Goal: Task Accomplishment & Management: Use online tool/utility

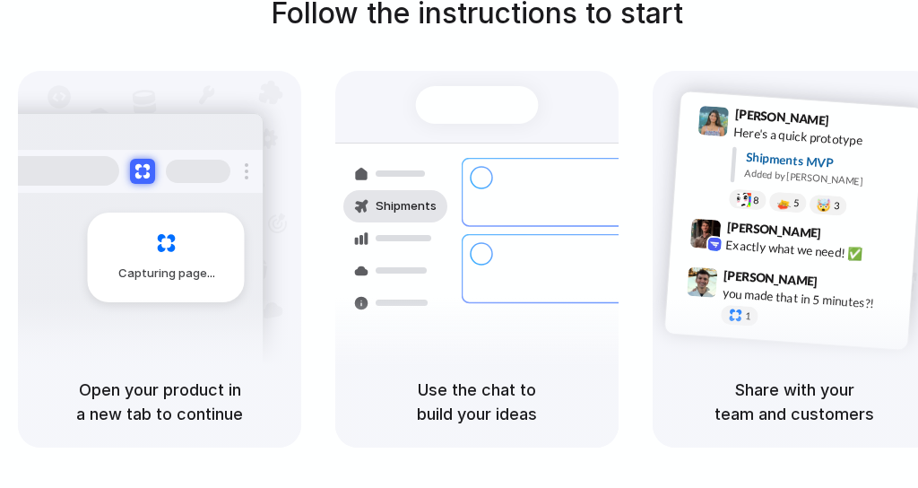
click at [459, 244] on div at bounding box center [459, 244] width 0 height 0
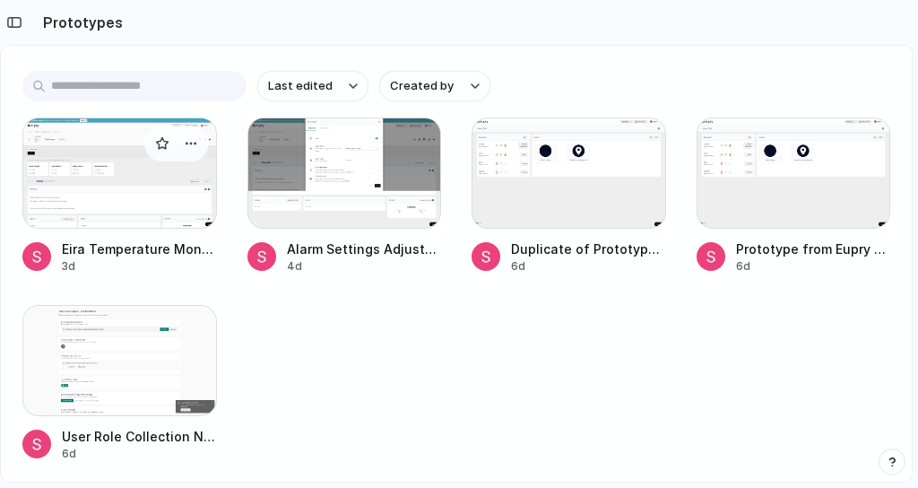
scroll to position [201, 0]
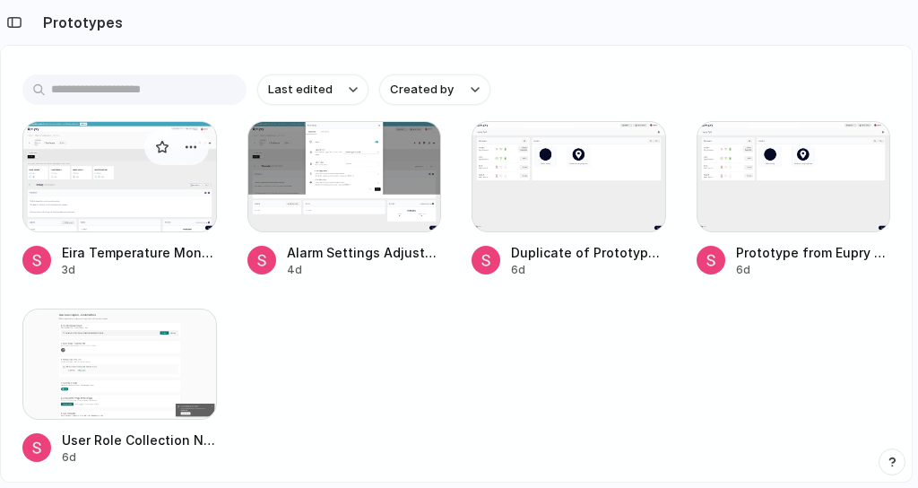
click at [163, 187] on div at bounding box center [119, 176] width 195 height 111
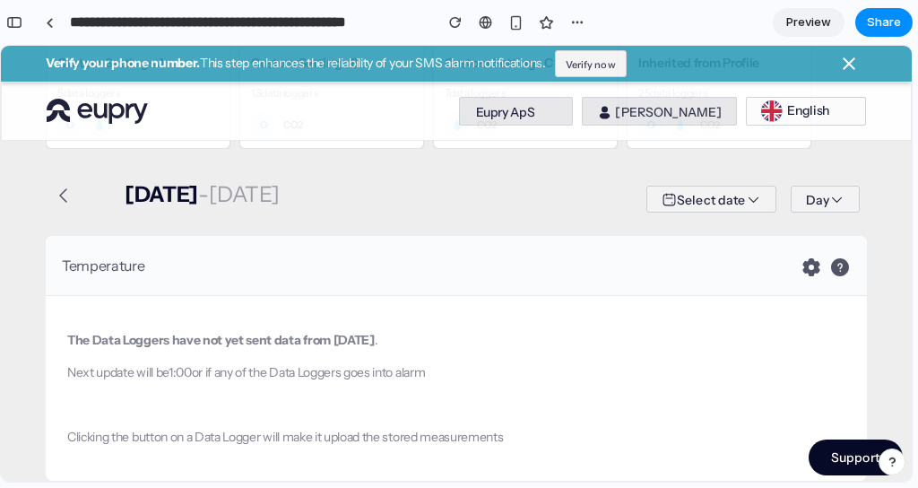
scroll to position [405, 0]
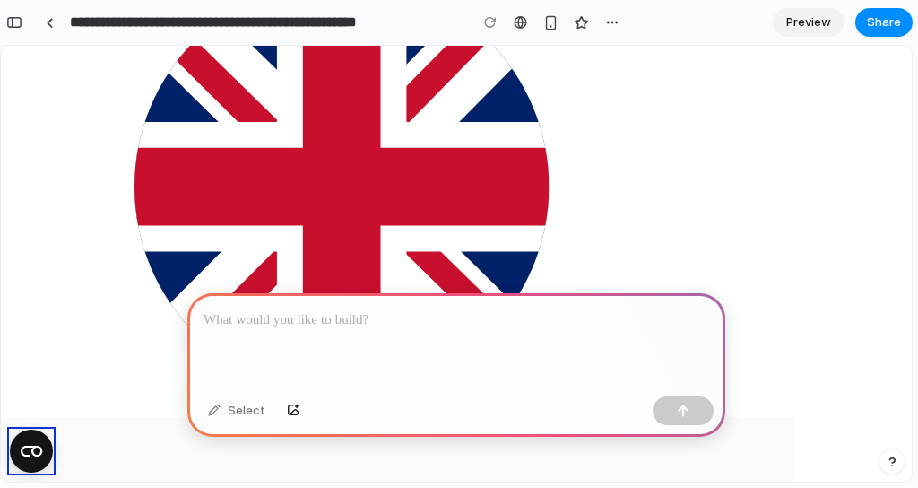
scroll to position [519, 170]
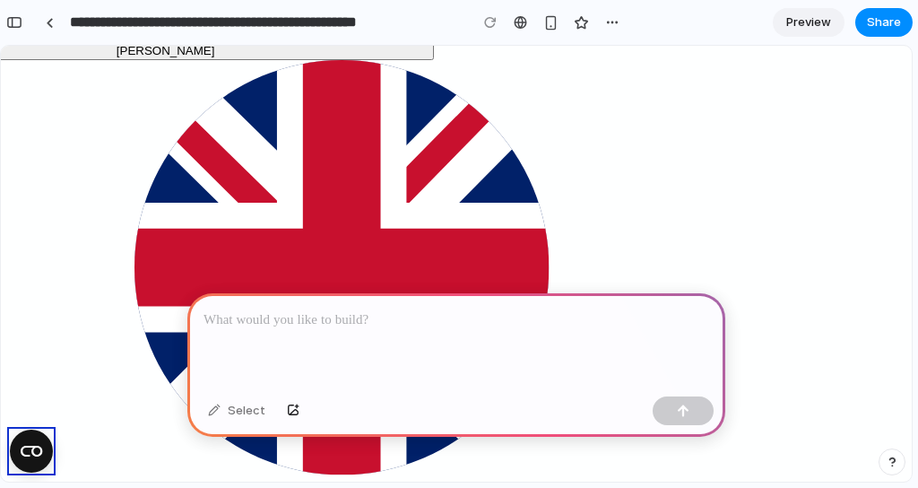
scroll to position [409, 170]
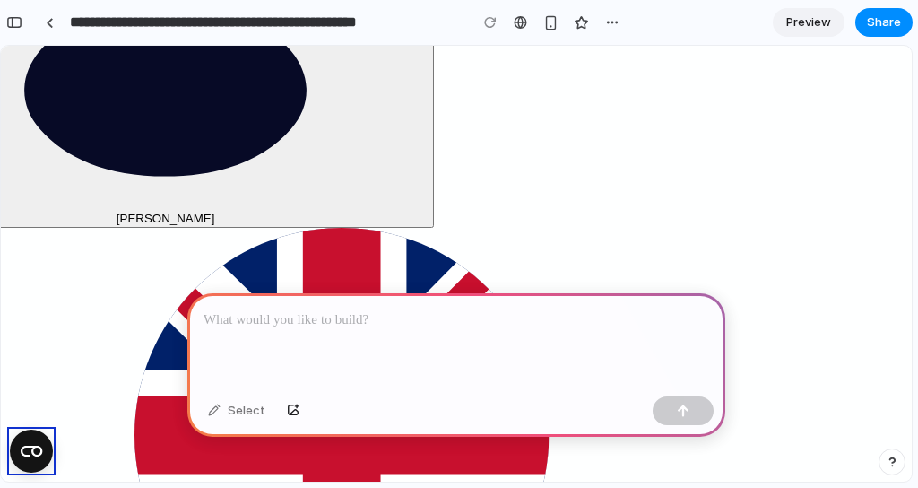
scroll to position [308, 170]
